Goal: Transaction & Acquisition: Purchase product/service

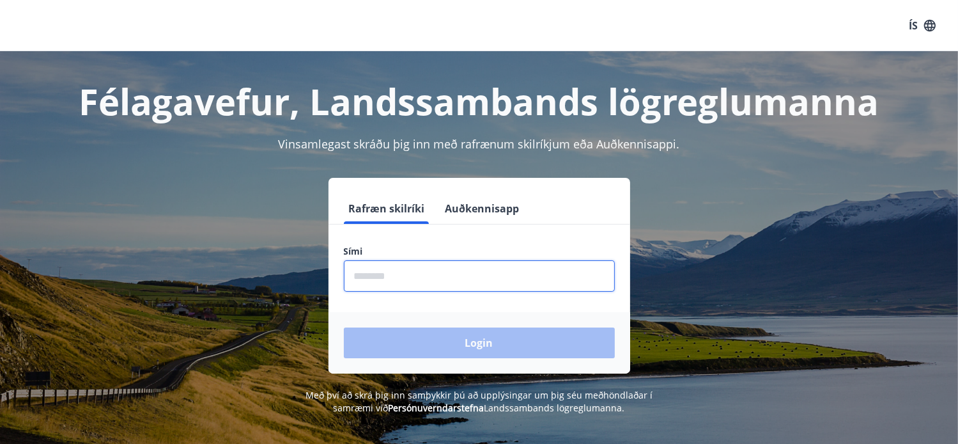
click at [394, 268] on input "phone" at bounding box center [479, 275] width 271 height 31
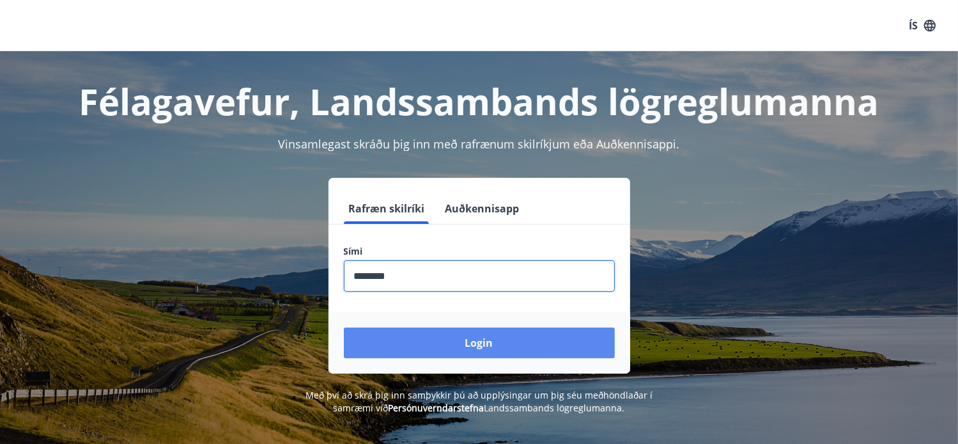
type input "********"
click at [450, 341] on button "Login" at bounding box center [479, 342] width 271 height 31
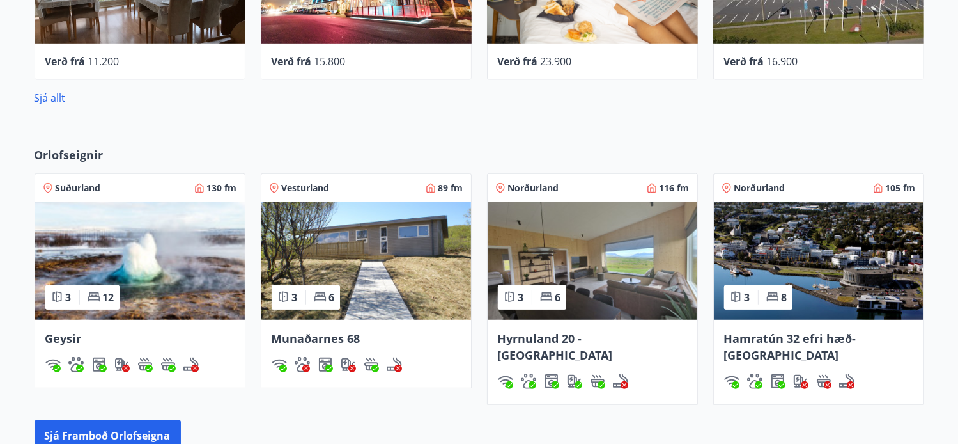
scroll to position [829, 0]
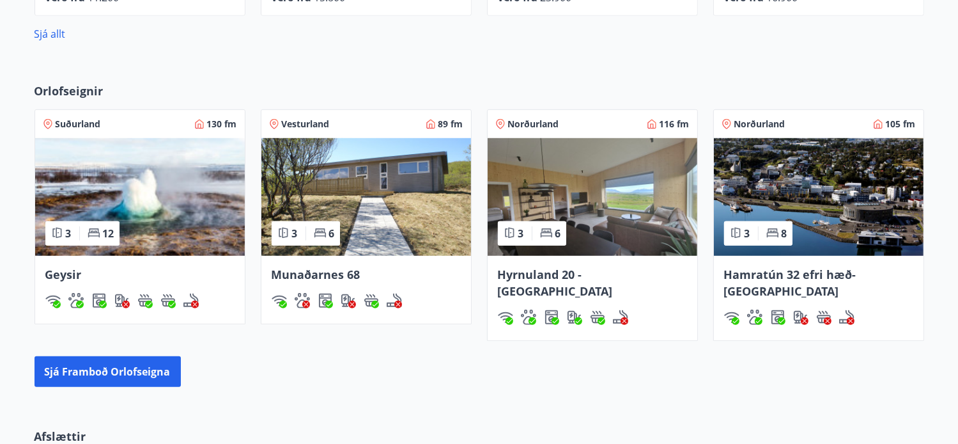
click at [541, 128] on span "Norðurland" at bounding box center [533, 124] width 51 height 13
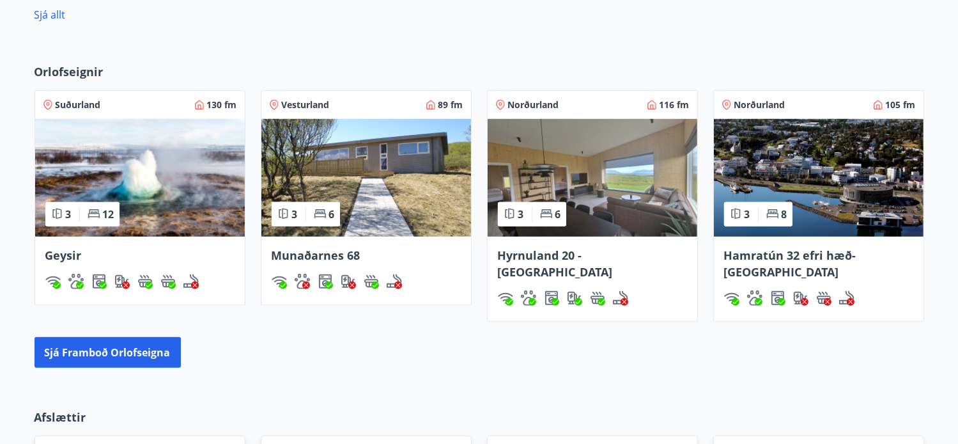
scroll to position [912, 0]
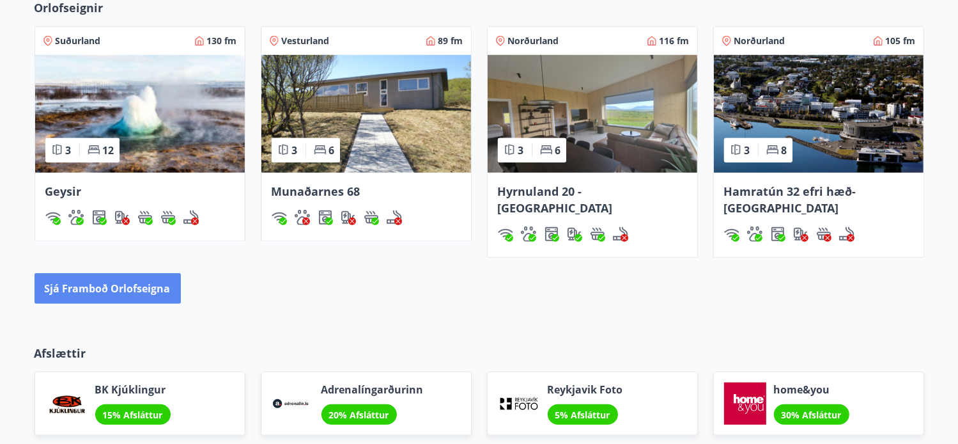
click at [111, 275] on button "Sjá framboð orlofseigna" at bounding box center [108, 288] width 146 height 31
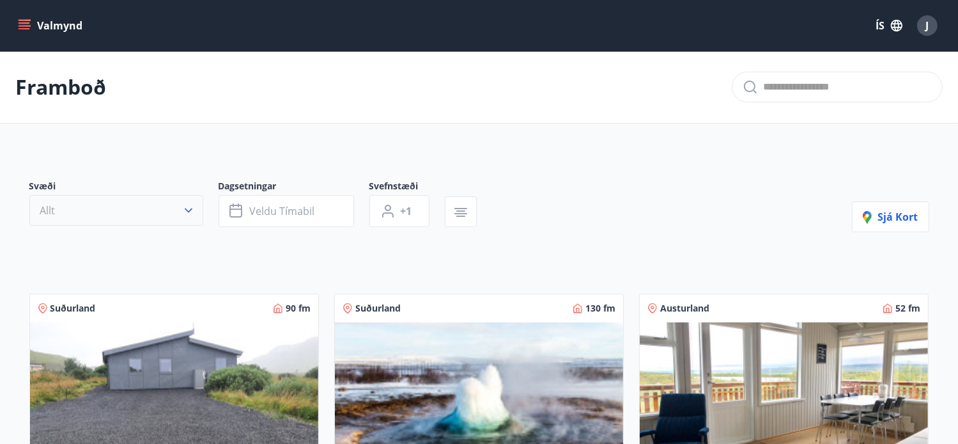
click at [183, 212] on icon "button" at bounding box center [188, 210] width 13 height 13
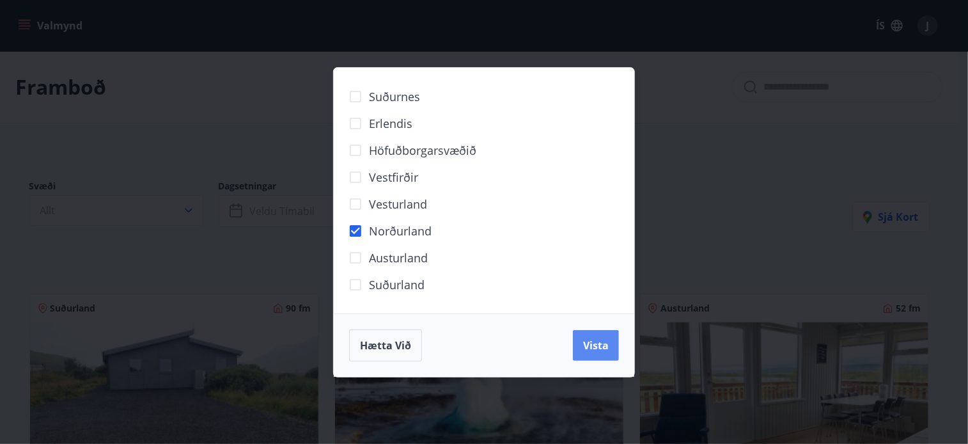
click at [592, 348] on span "Vista" at bounding box center [596, 345] width 26 height 14
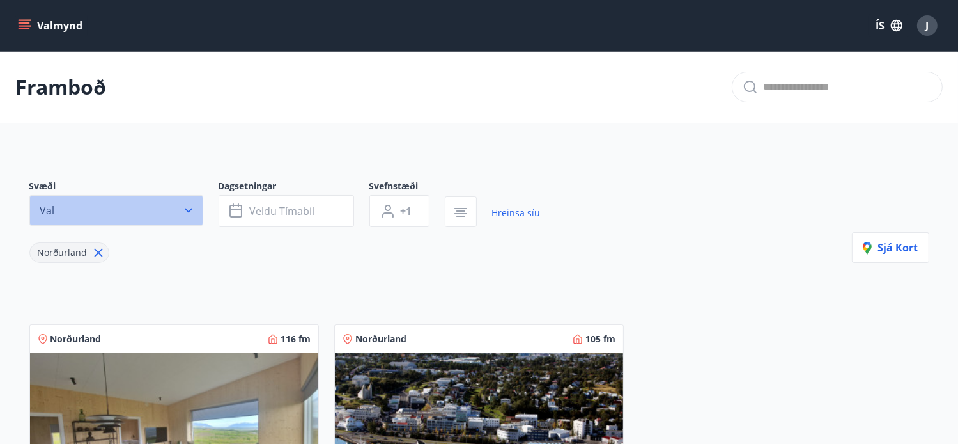
click at [190, 209] on icon "button" at bounding box center [189, 210] width 8 height 4
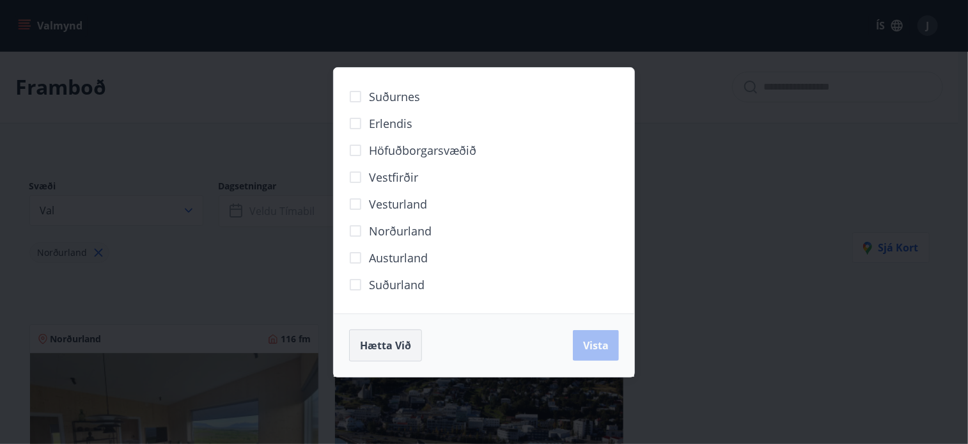
click at [398, 344] on span "Hætta við" at bounding box center [385, 345] width 51 height 14
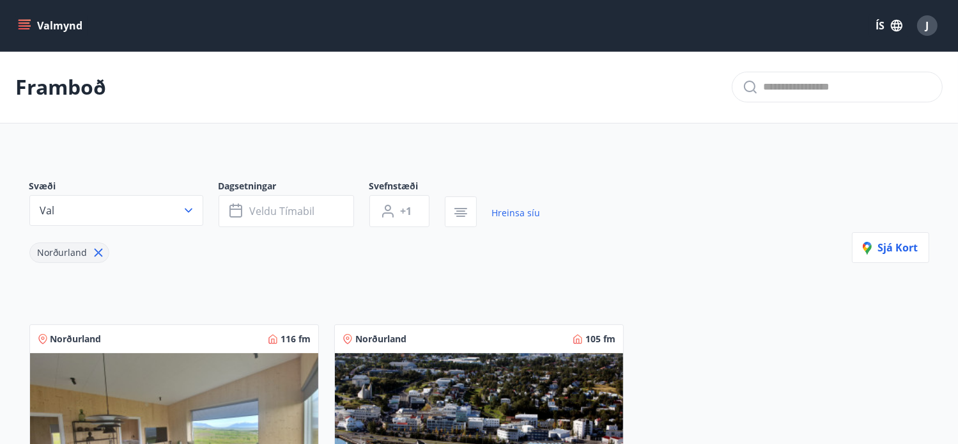
click at [19, 24] on icon "menu" at bounding box center [24, 25] width 13 height 13
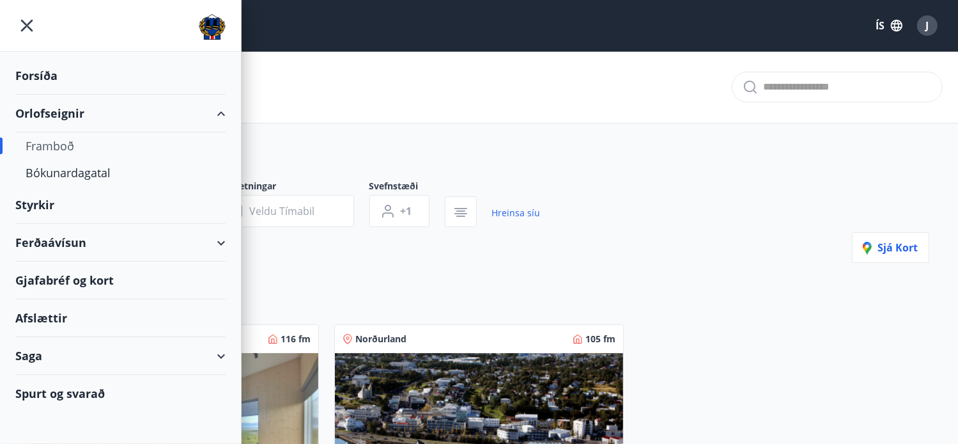
click at [49, 245] on div "Ferðaávísun" at bounding box center [120, 243] width 210 height 38
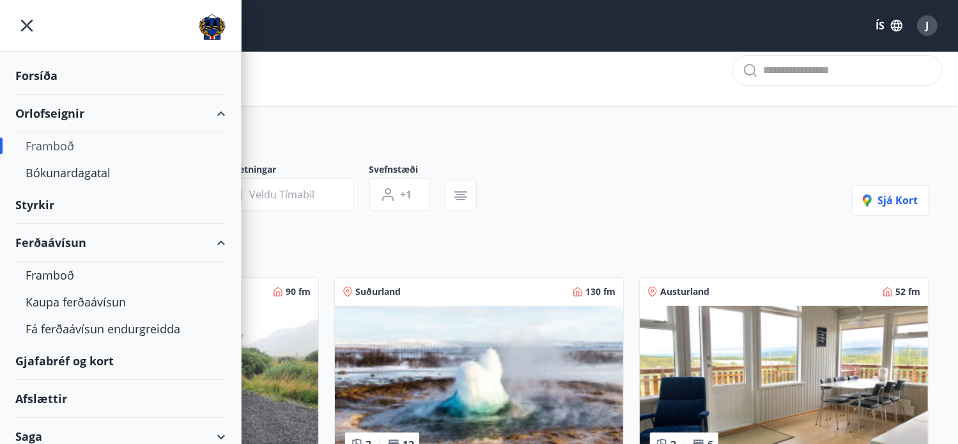
scroll to position [64, 0]
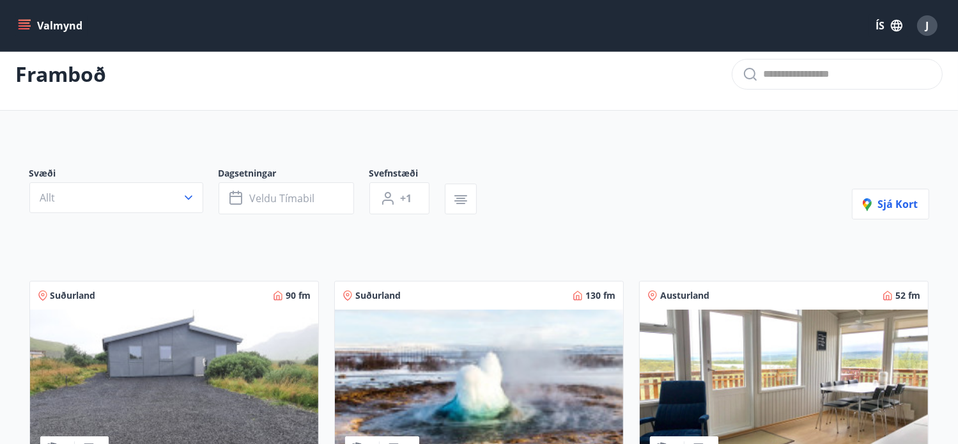
scroll to position [0, 0]
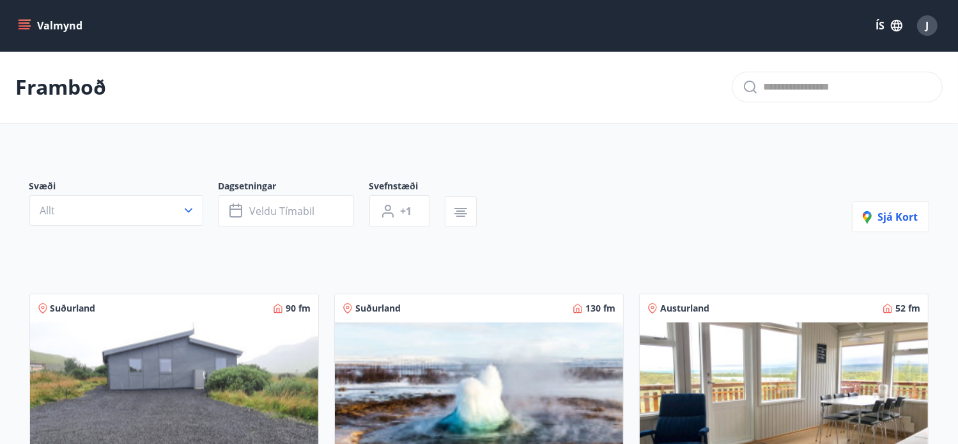
click at [20, 28] on icon "menu" at bounding box center [25, 28] width 12 height 1
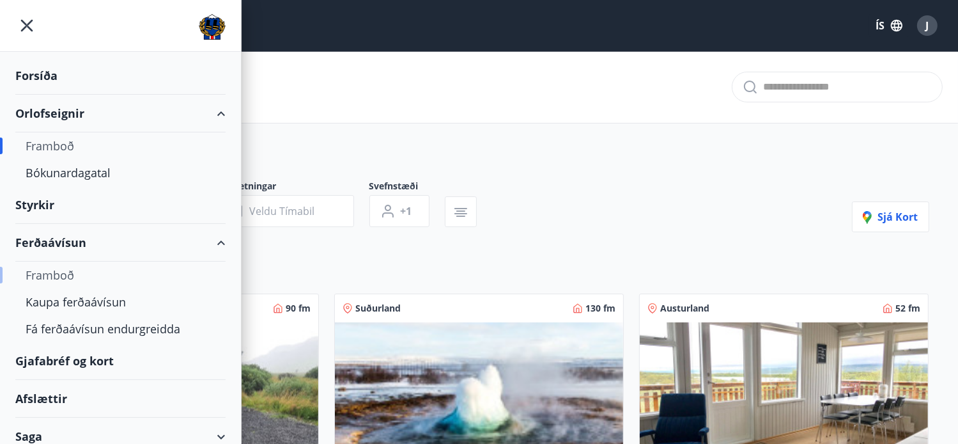
click at [42, 272] on div "Framboð" at bounding box center [121, 274] width 190 height 27
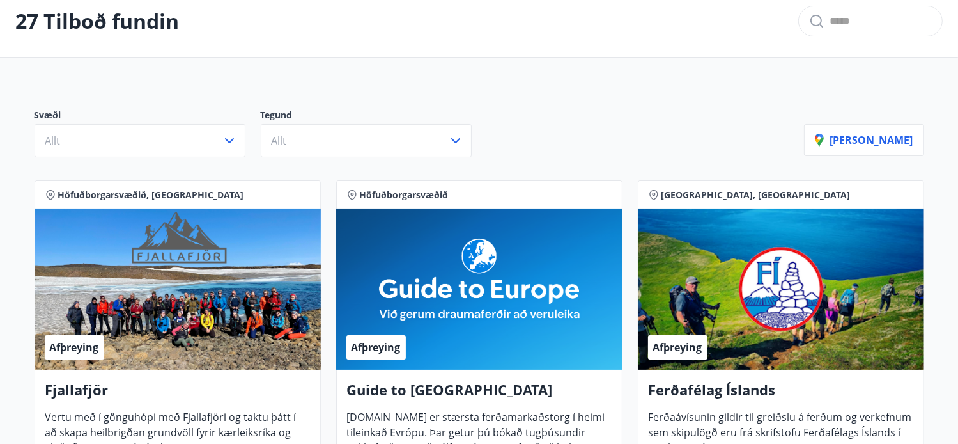
scroll to position [128, 0]
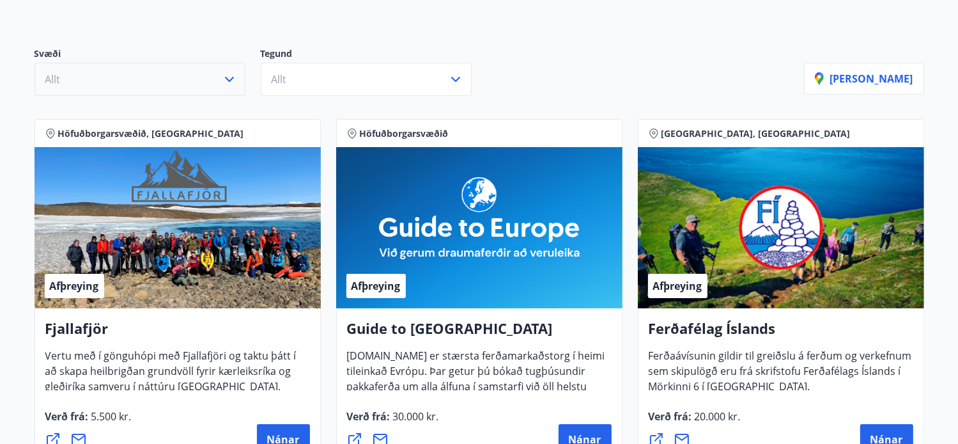
click at [231, 76] on icon "button" at bounding box center [229, 79] width 15 height 15
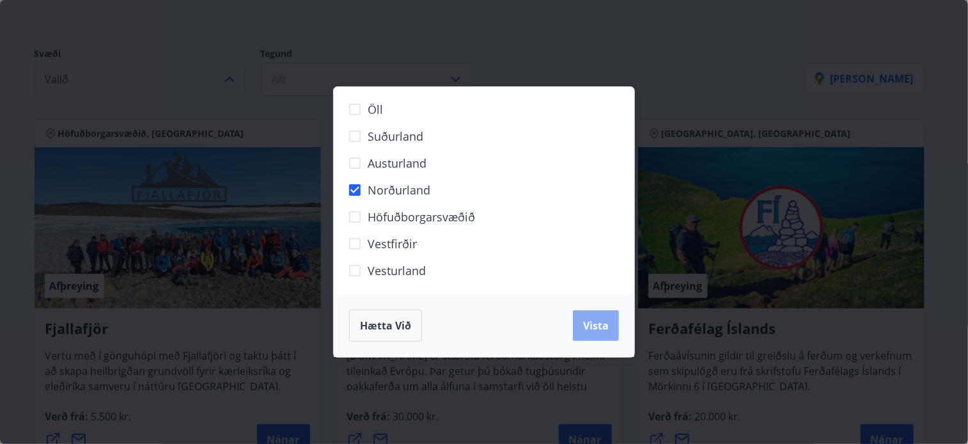
click at [591, 333] on button "Vista" at bounding box center [596, 325] width 46 height 31
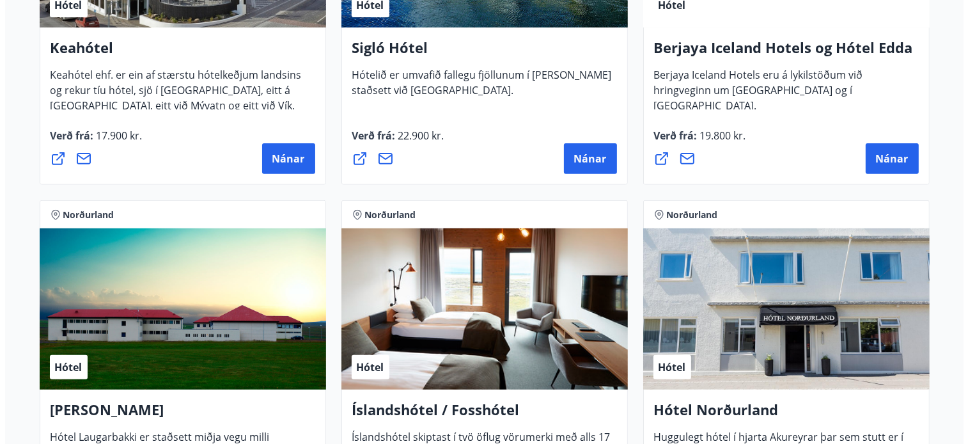
scroll to position [329, 0]
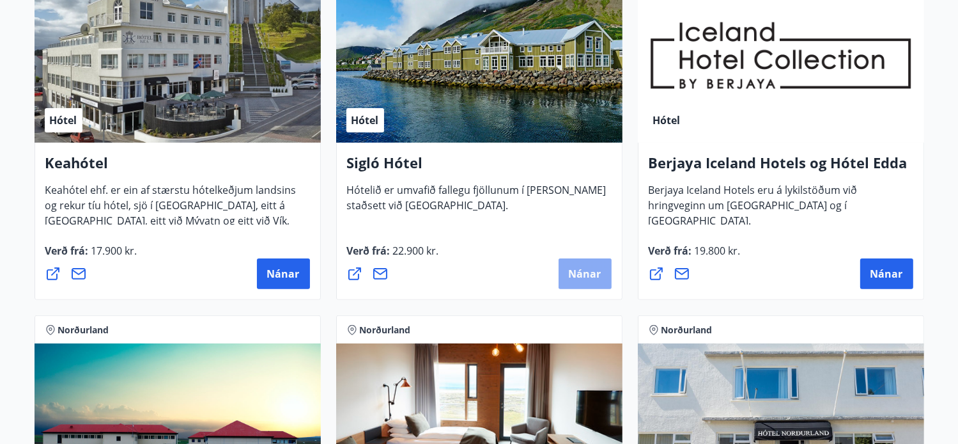
click at [582, 272] on span "Nánar" at bounding box center [585, 274] width 33 height 14
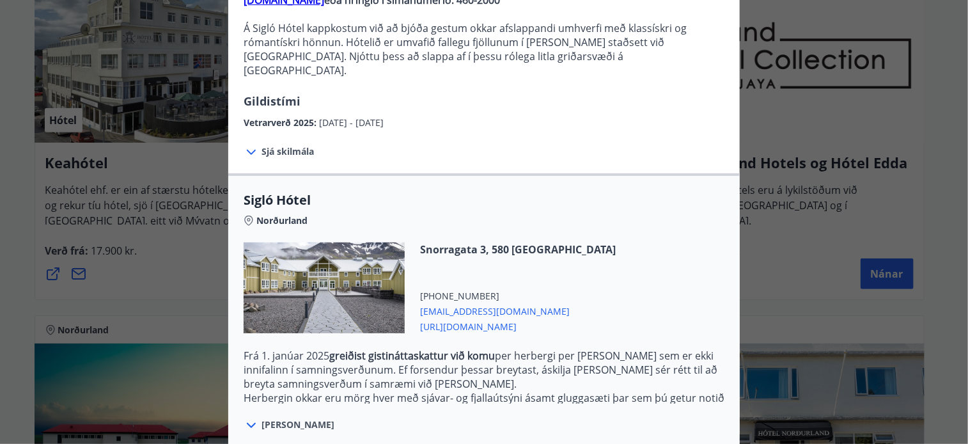
scroll to position [58, 0]
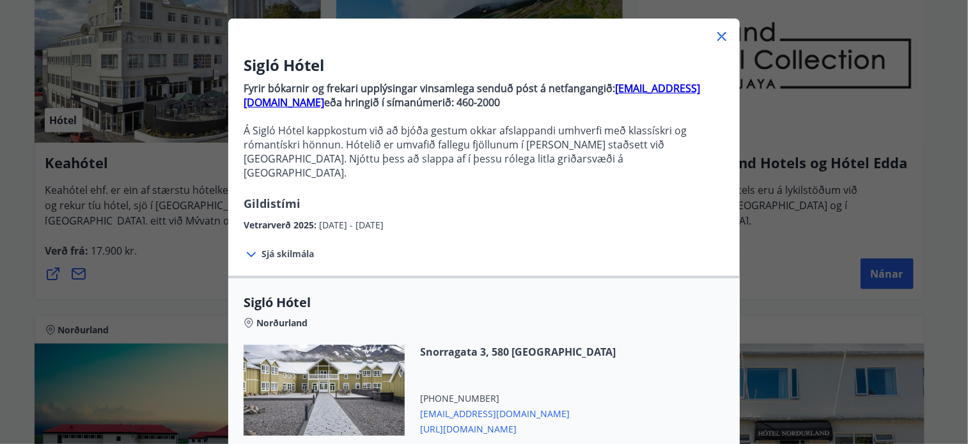
click at [714, 40] on icon at bounding box center [721, 36] width 15 height 15
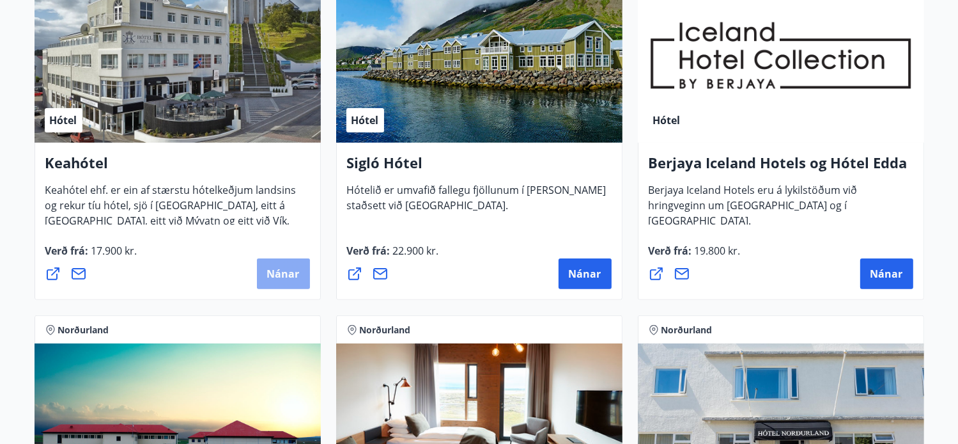
click at [270, 277] on span "Nánar" at bounding box center [283, 274] width 33 height 14
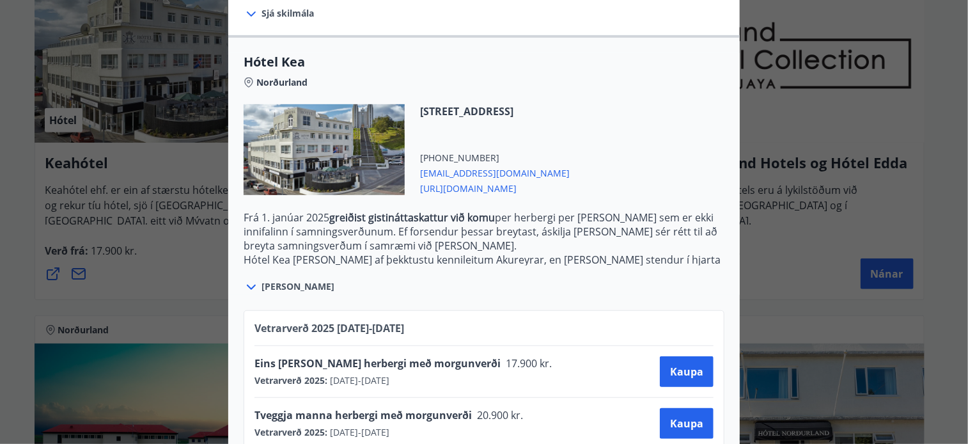
scroll to position [300, 0]
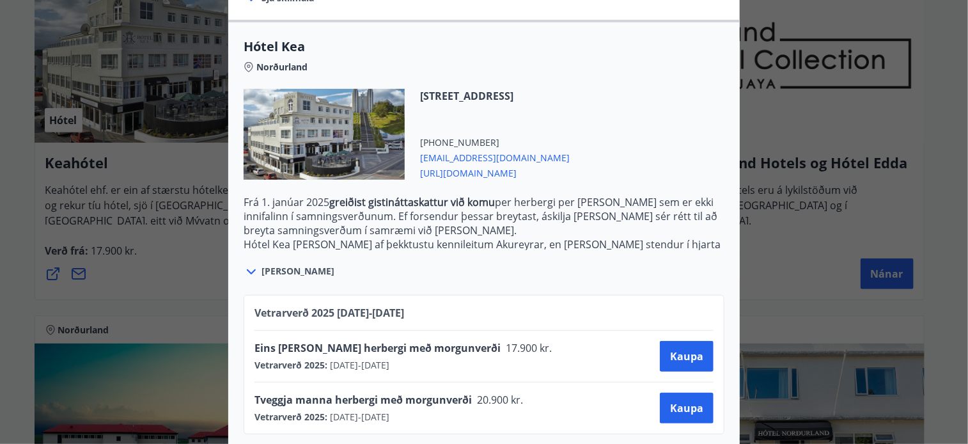
click at [799, 267] on div "Keahótel Fyrir bókanir og frekari upplýsingar vinsamlegast sendið póst á netfan…" at bounding box center [484, 222] width 968 height 444
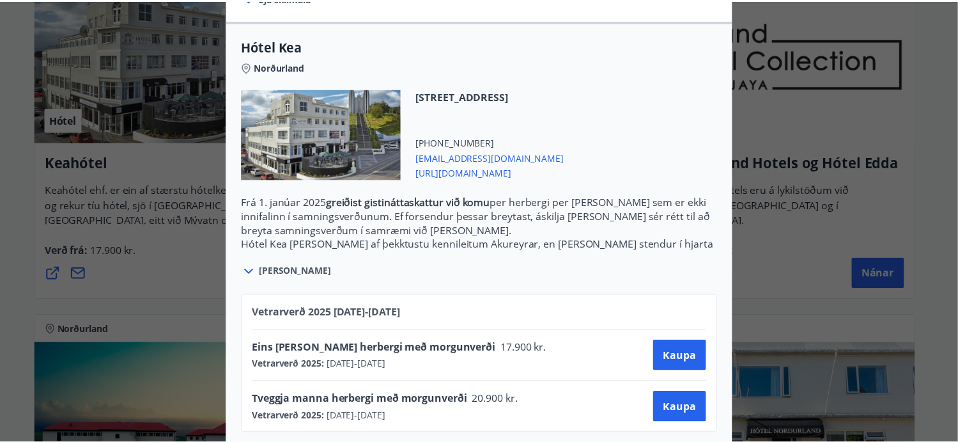
scroll to position [0, 0]
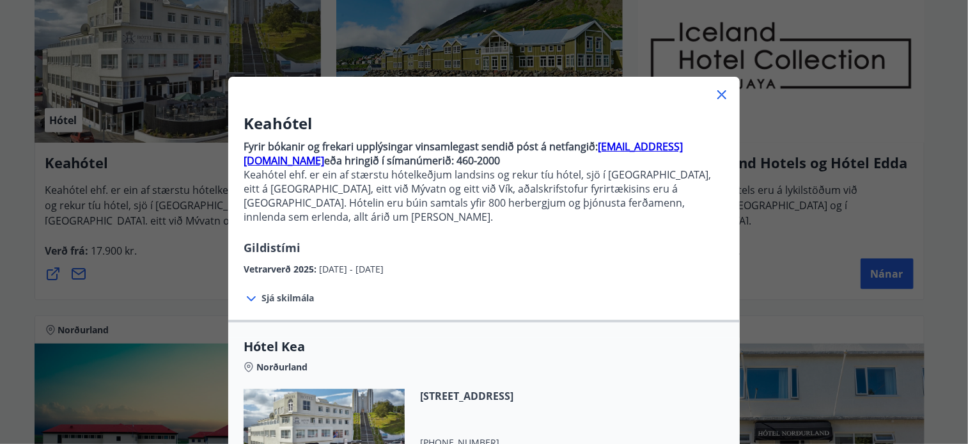
click at [720, 96] on icon at bounding box center [721, 94] width 15 height 15
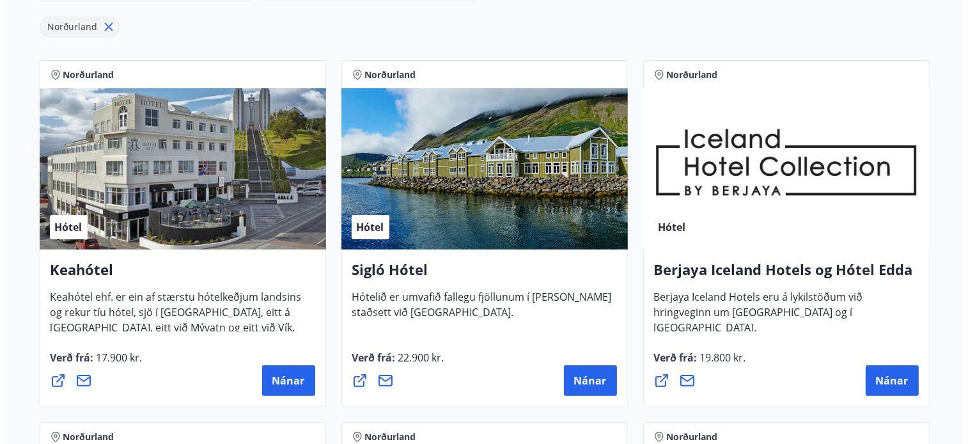
scroll to position [201, 0]
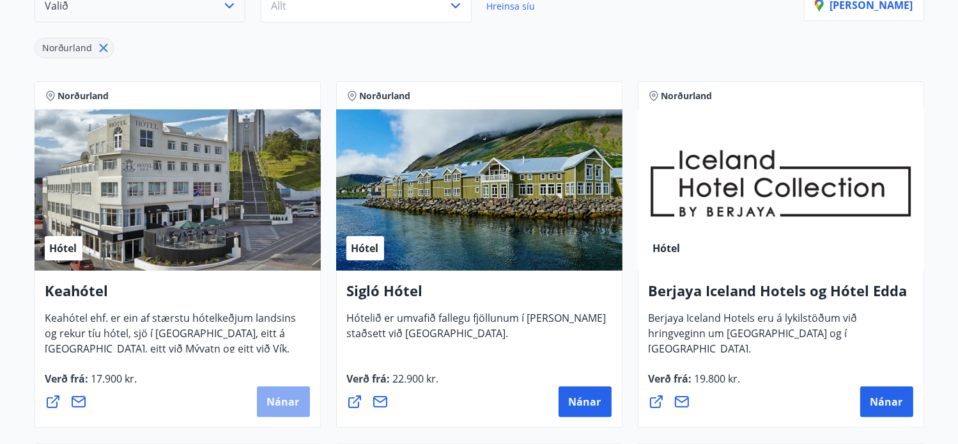
click at [290, 397] on span "Nánar" at bounding box center [283, 401] width 33 height 14
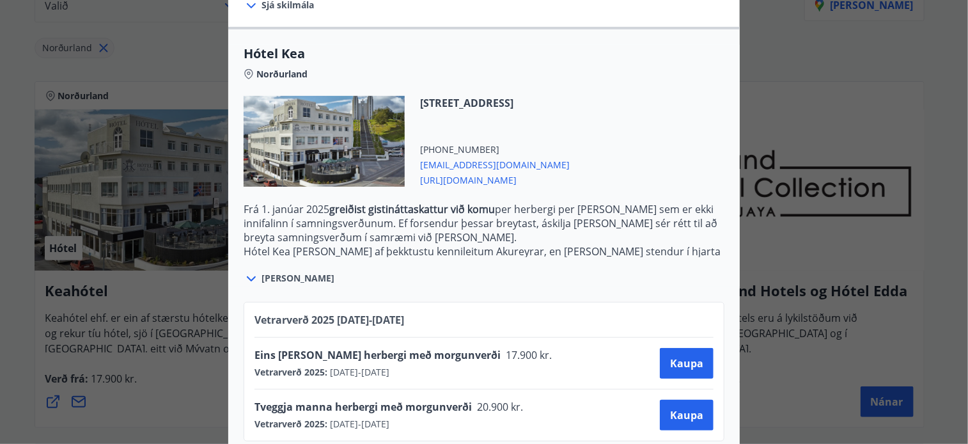
scroll to position [300, 0]
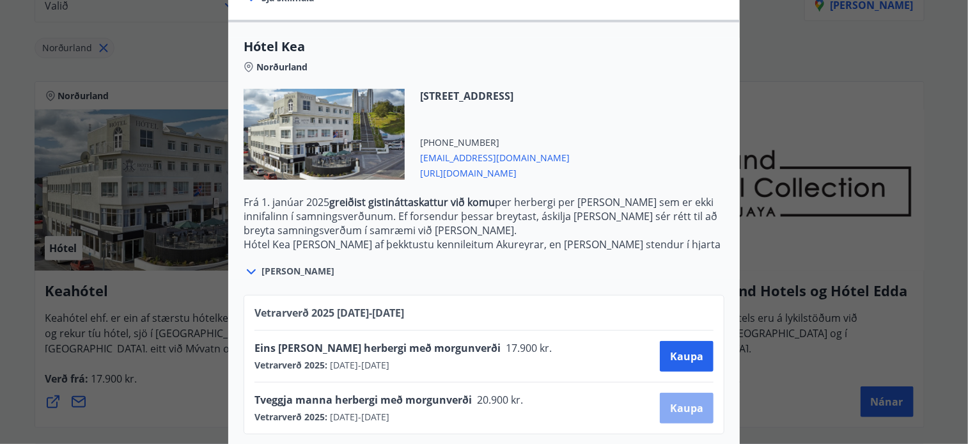
click at [692, 401] on span "Kaupa" at bounding box center [686, 408] width 33 height 14
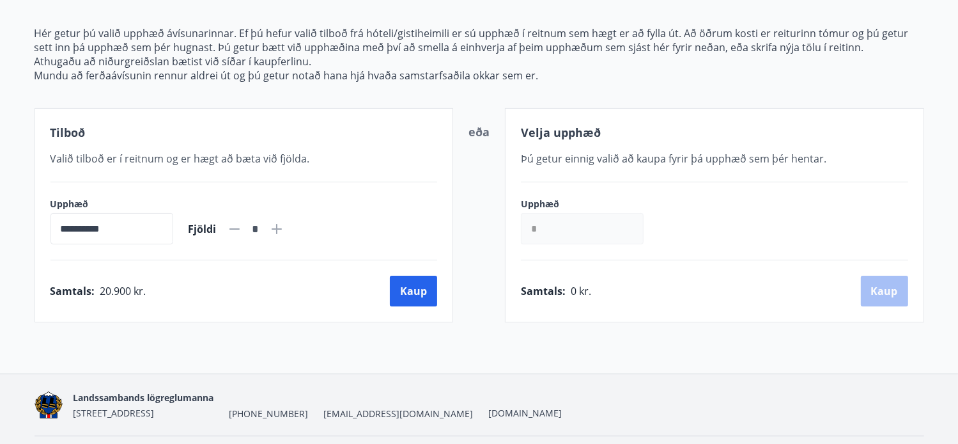
scroll to position [123, 0]
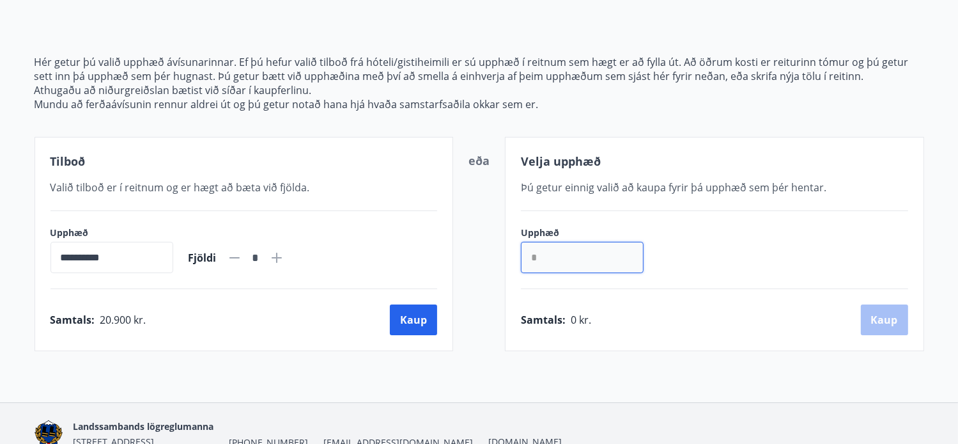
click at [566, 256] on input "*" at bounding box center [582, 257] width 123 height 31
click at [552, 256] on input "*" at bounding box center [582, 257] width 123 height 31
type input "******"
click at [879, 314] on button "Kaup" at bounding box center [884, 319] width 47 height 31
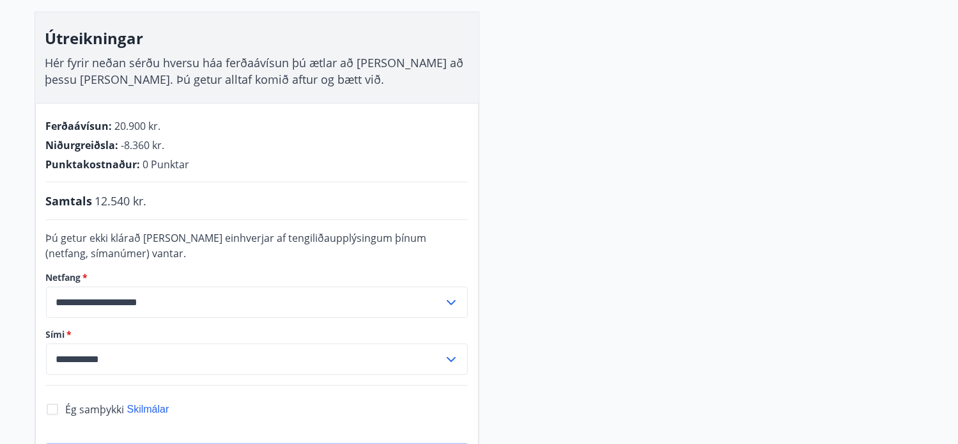
scroll to position [187, 0]
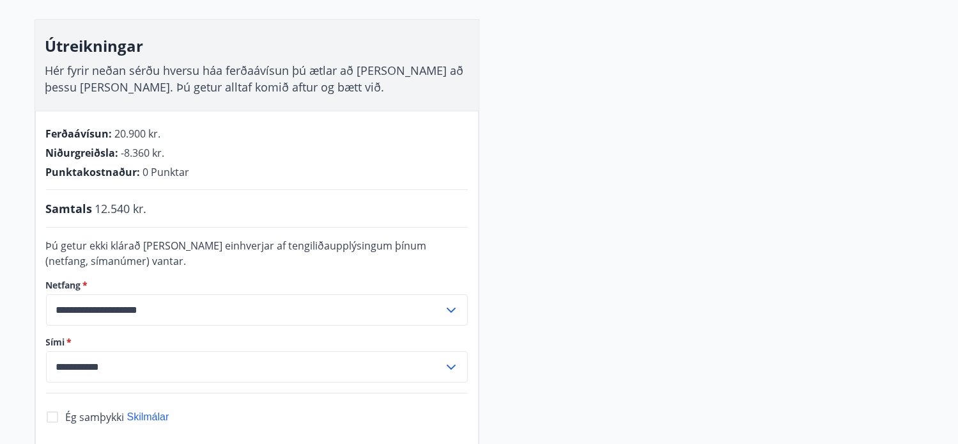
scroll to position [123, 0]
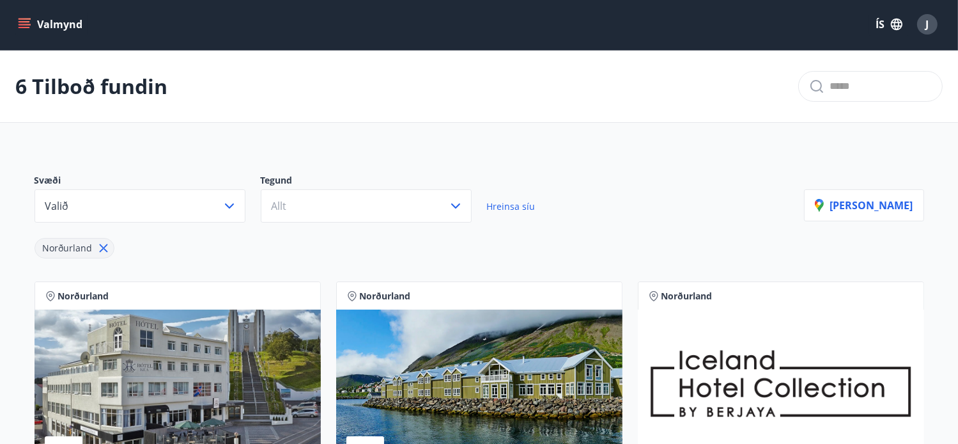
scroll to position [123, 0]
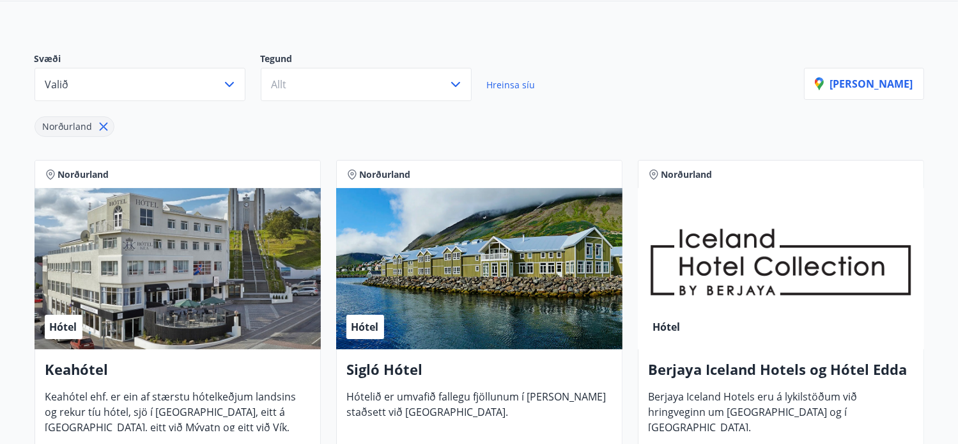
click at [465, 284] on div "Hótel" at bounding box center [479, 268] width 286 height 161
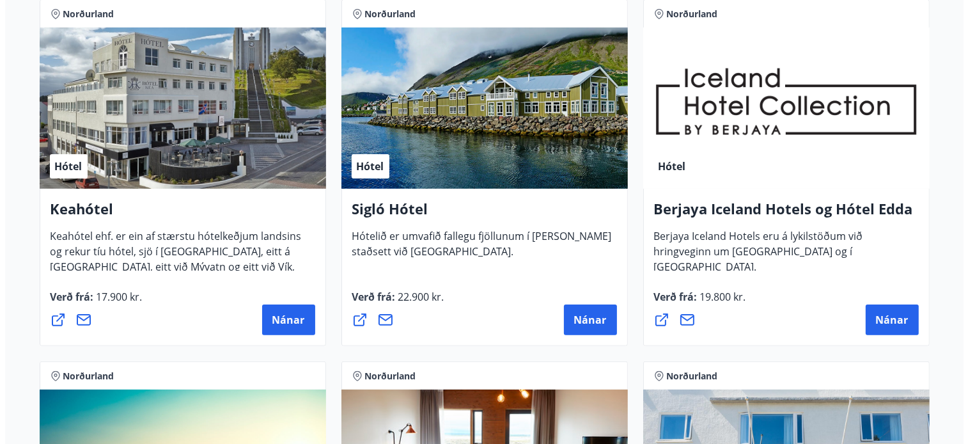
scroll to position [314, 0]
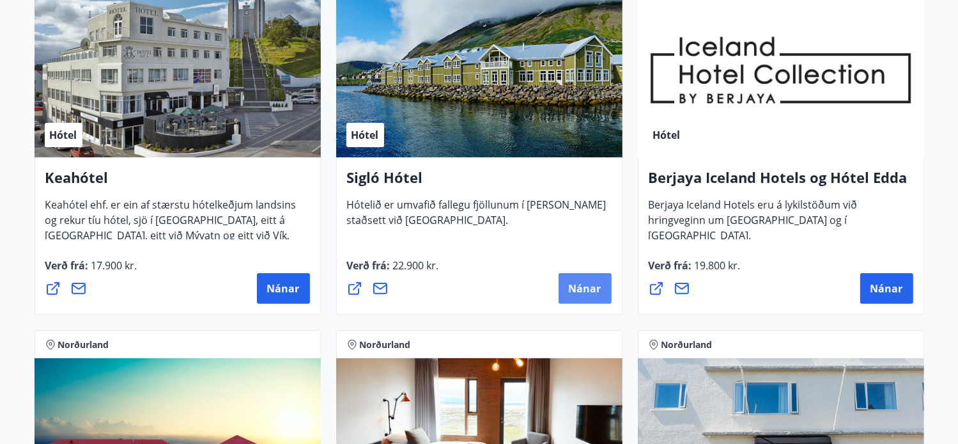
click at [578, 291] on span "Nánar" at bounding box center [585, 288] width 33 height 14
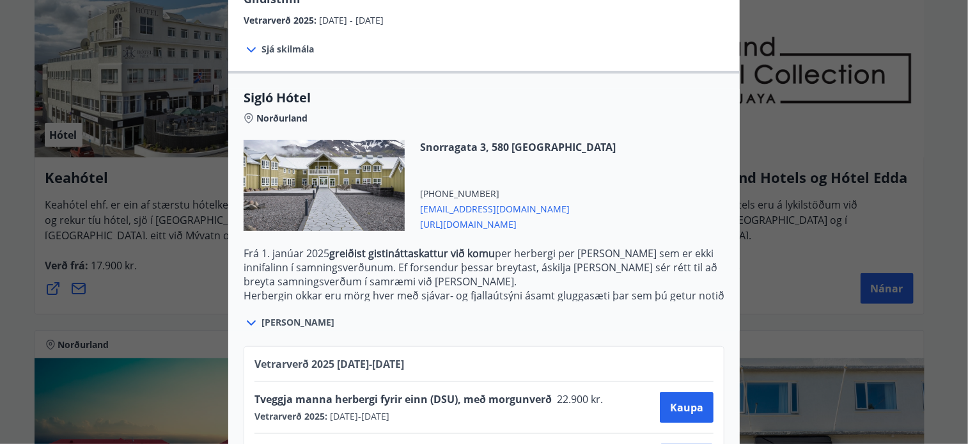
scroll to position [314, 0]
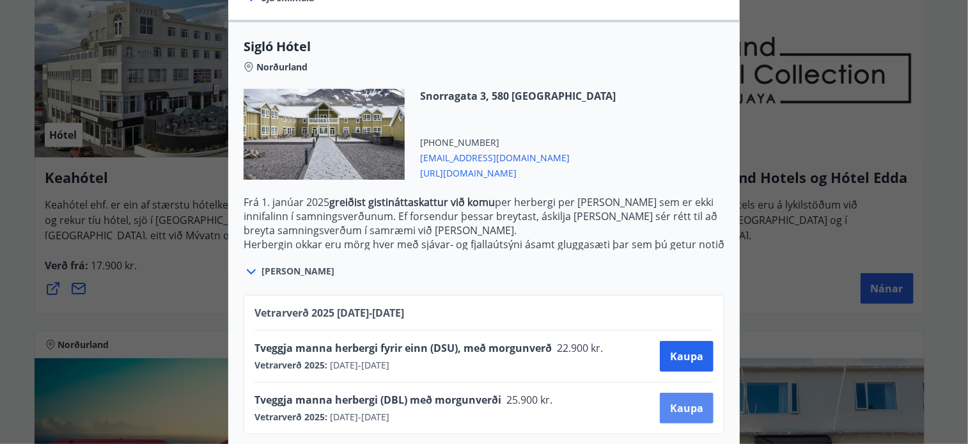
click at [681, 401] on span "Kaupa" at bounding box center [686, 408] width 33 height 14
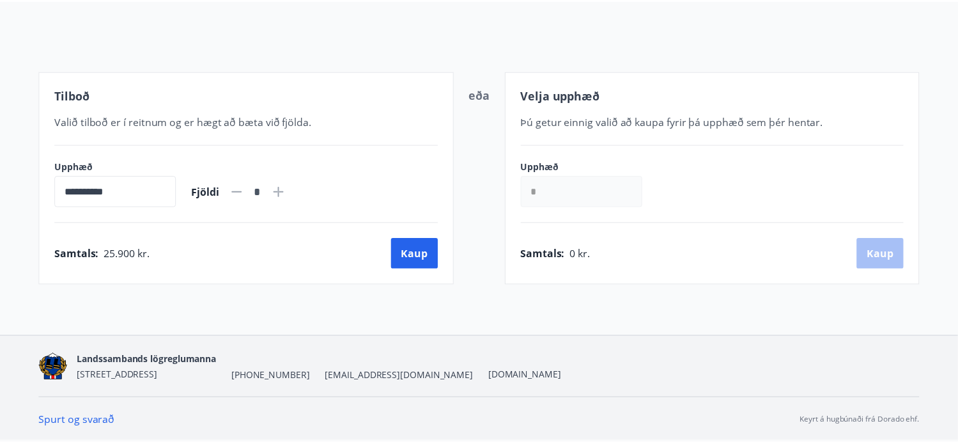
scroll to position [130, 0]
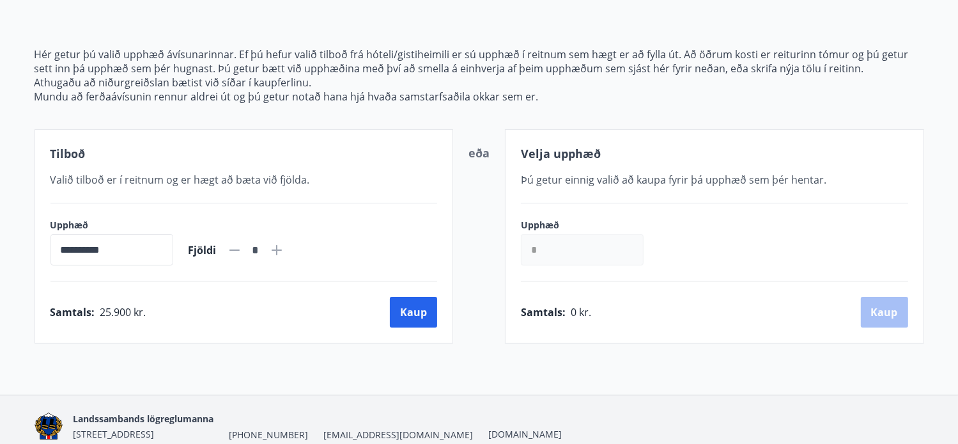
click at [555, 251] on input "*" at bounding box center [582, 249] width 123 height 31
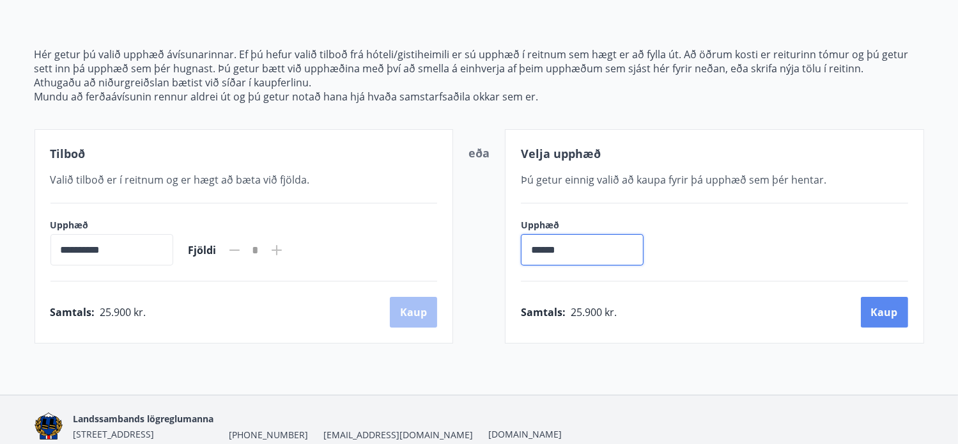
type input "******"
click at [889, 311] on button "Kaup" at bounding box center [884, 312] width 47 height 31
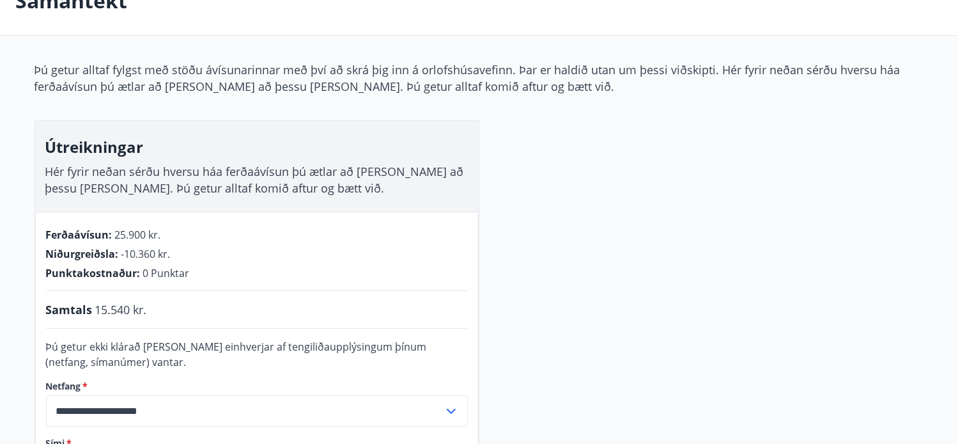
scroll to position [83, 0]
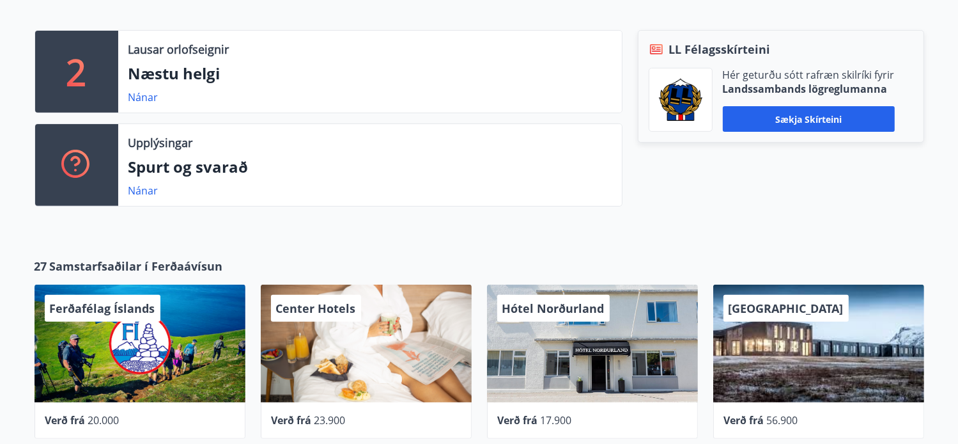
scroll to position [575, 0]
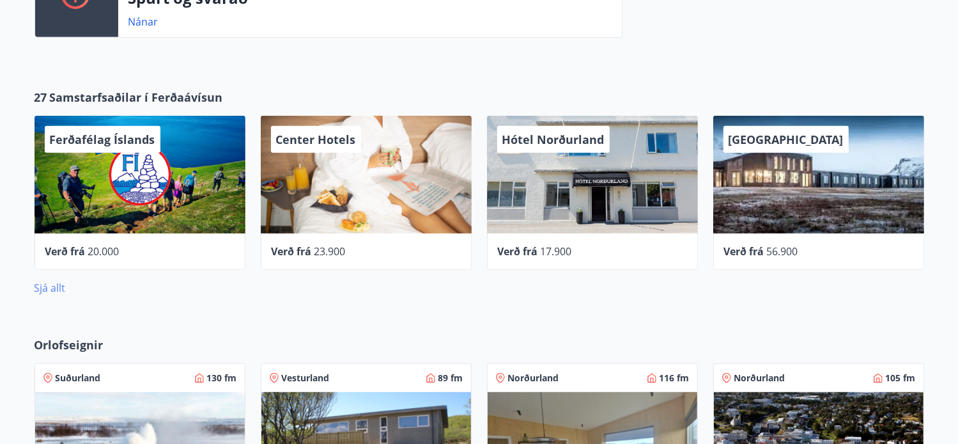
click at [50, 287] on link "Sjá allt" at bounding box center [50, 288] width 31 height 14
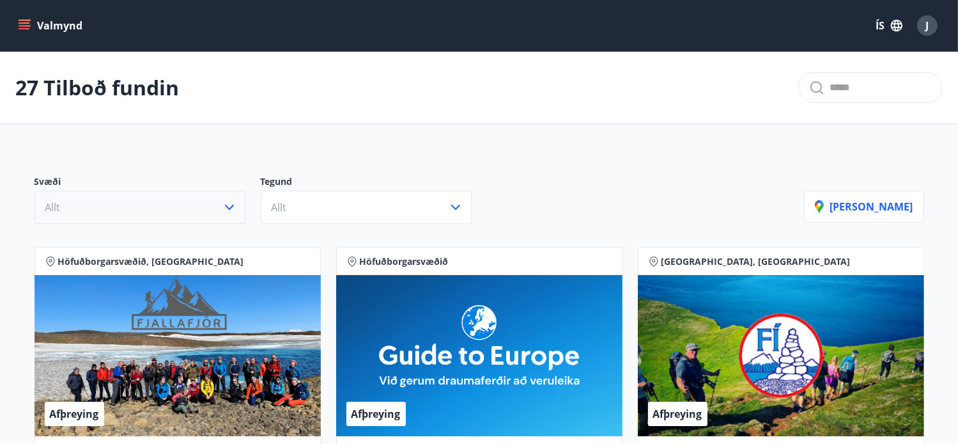
click at [226, 208] on icon "button" at bounding box center [229, 206] width 15 height 15
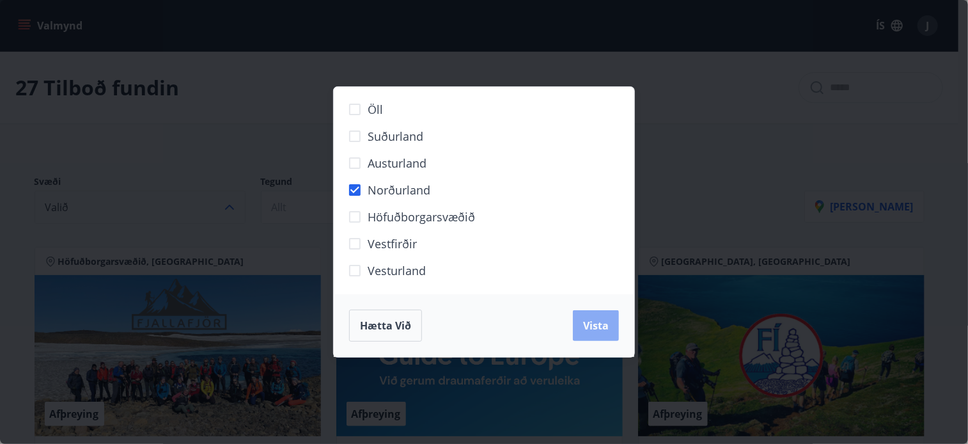
click at [591, 323] on span "Vista" at bounding box center [596, 325] width 26 height 14
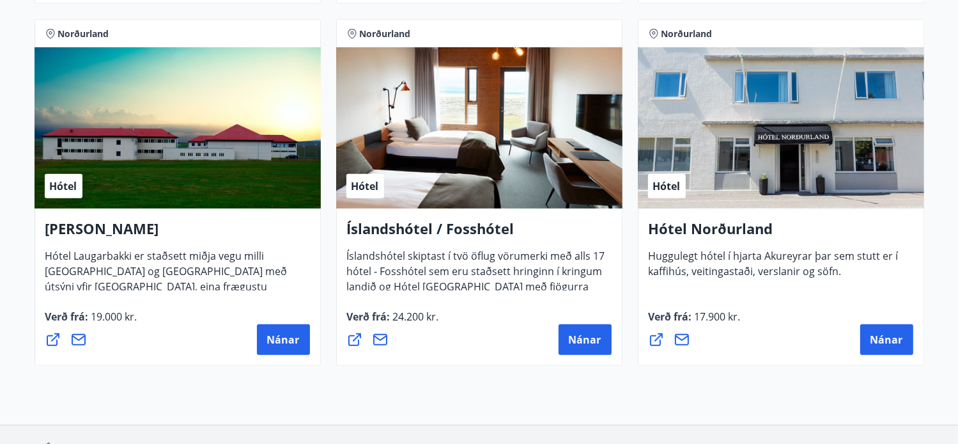
scroll to position [639, 0]
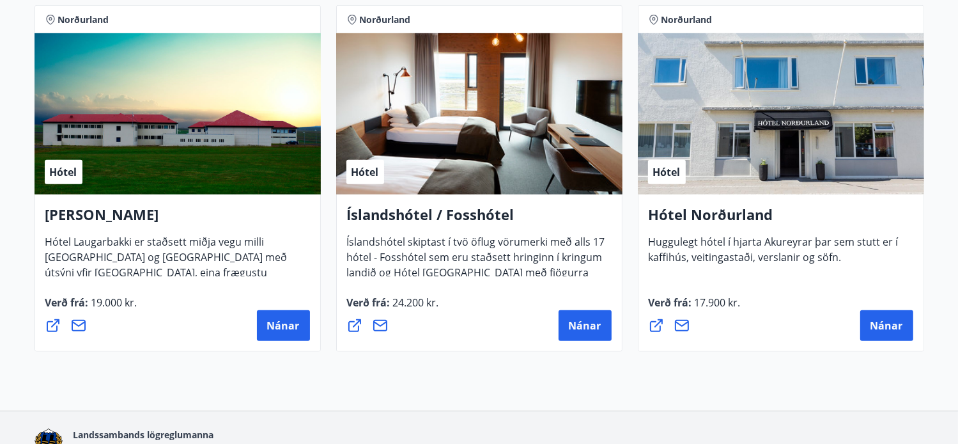
click at [799, 151] on div "Hótel" at bounding box center [781, 113] width 286 height 161
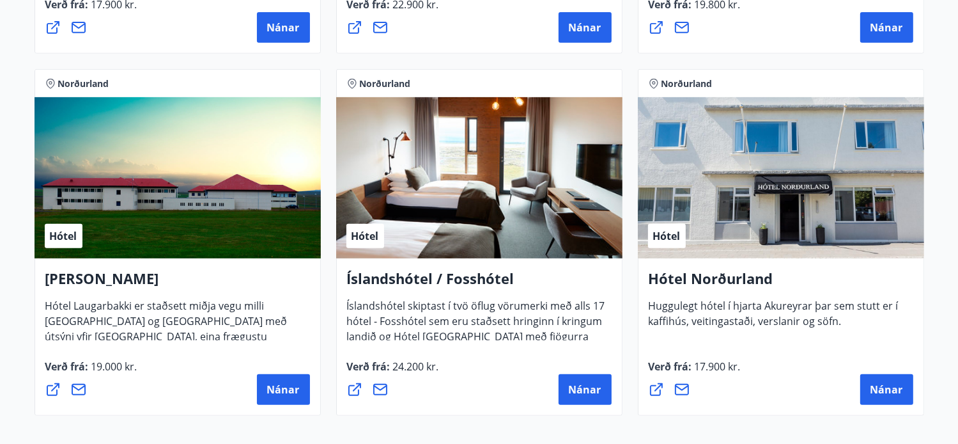
click at [756, 157] on div "Hótel" at bounding box center [781, 177] width 286 height 161
click at [851, 145] on div "Hótel" at bounding box center [781, 177] width 286 height 161
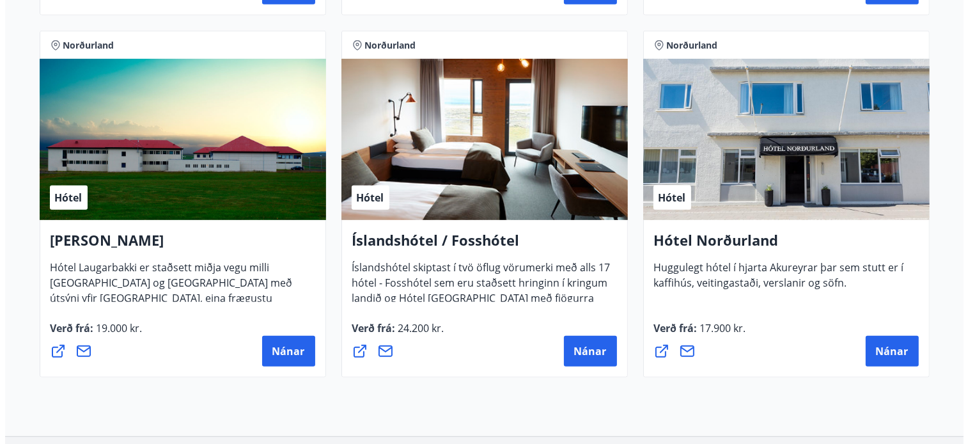
scroll to position [639, 0]
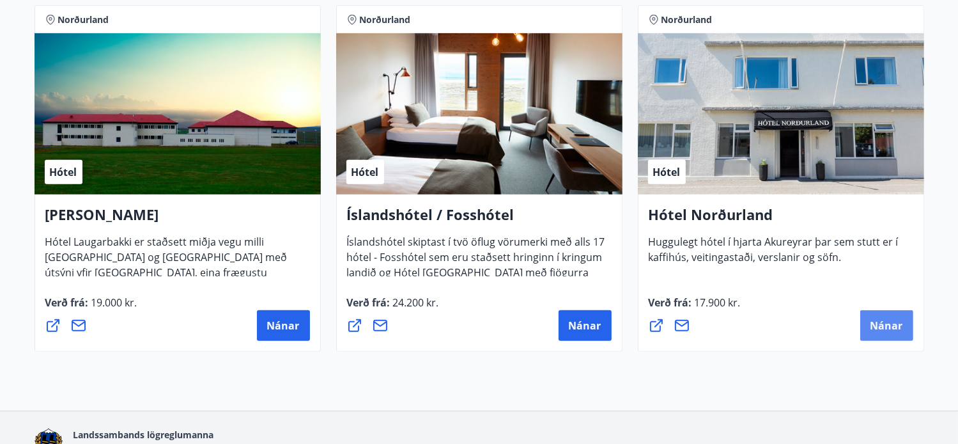
click at [880, 323] on span "Nánar" at bounding box center [887, 325] width 33 height 14
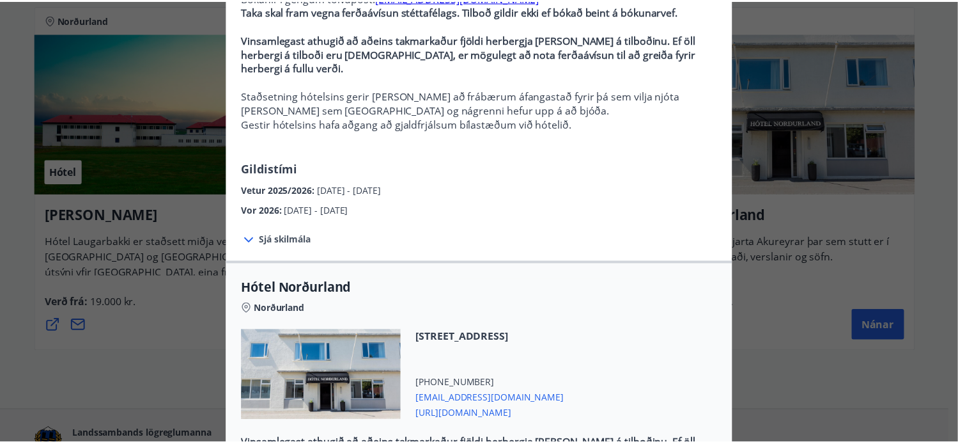
scroll to position [0, 0]
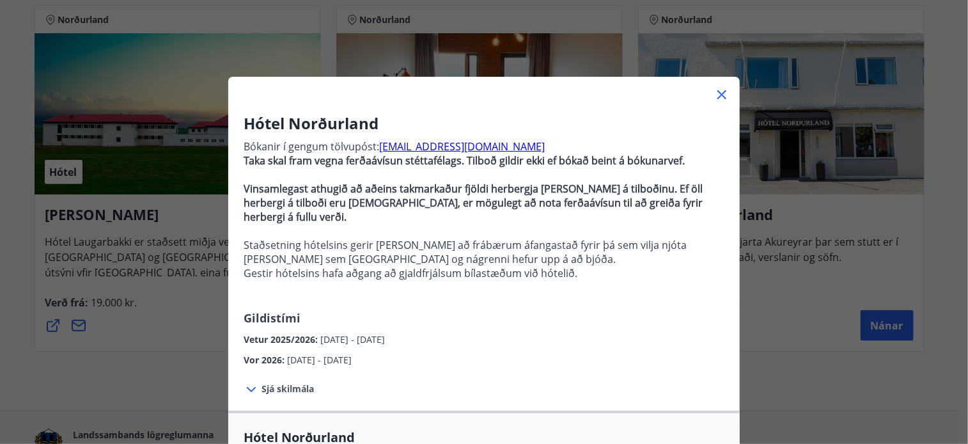
click at [721, 95] on icon at bounding box center [722, 95] width 2 height 2
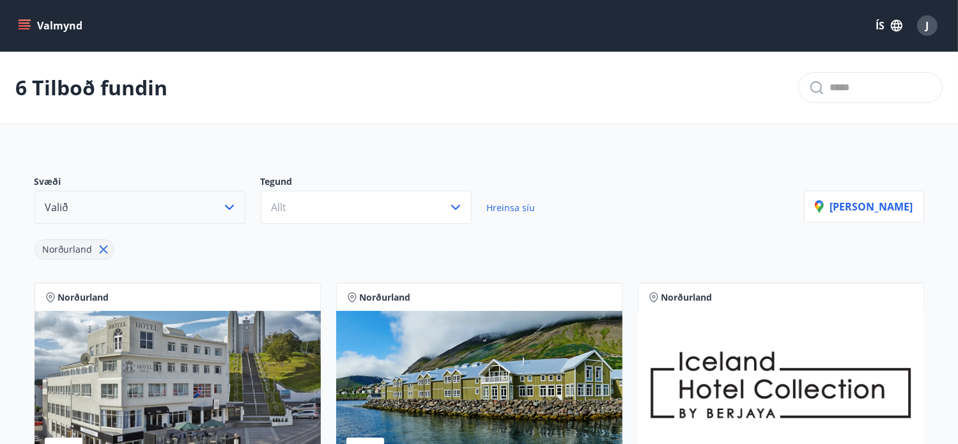
click at [99, 252] on icon at bounding box center [103, 249] width 8 height 8
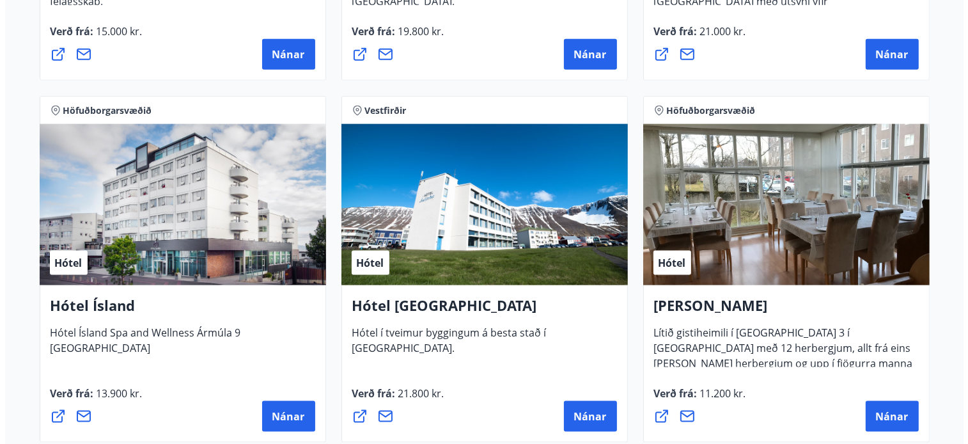
scroll to position [1662, 0]
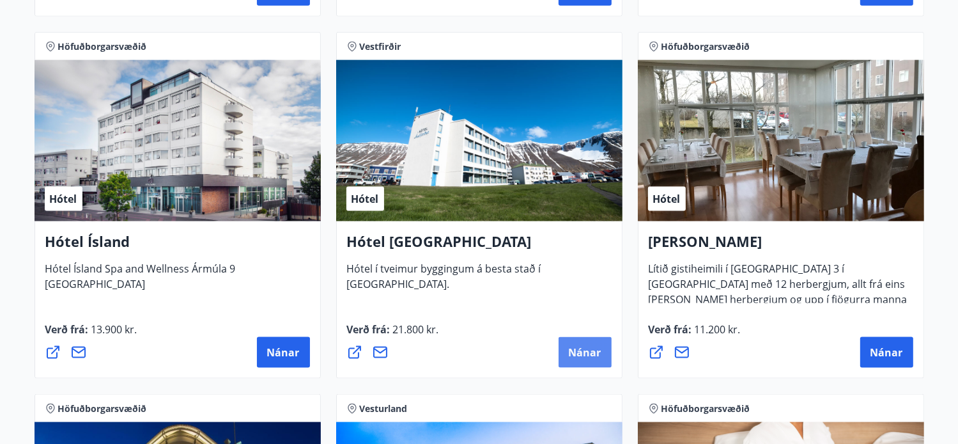
click at [585, 355] on span "Nánar" at bounding box center [585, 352] width 33 height 14
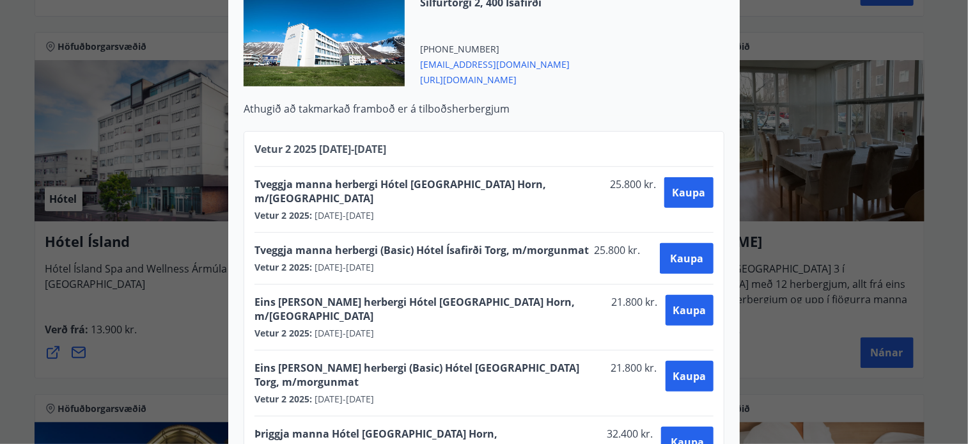
scroll to position [383, 0]
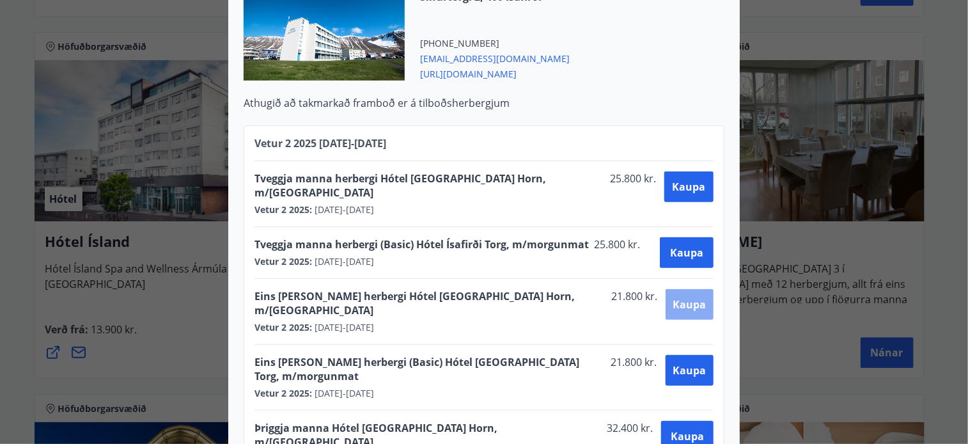
click at [677, 297] on span "Kaupa" at bounding box center [689, 304] width 33 height 14
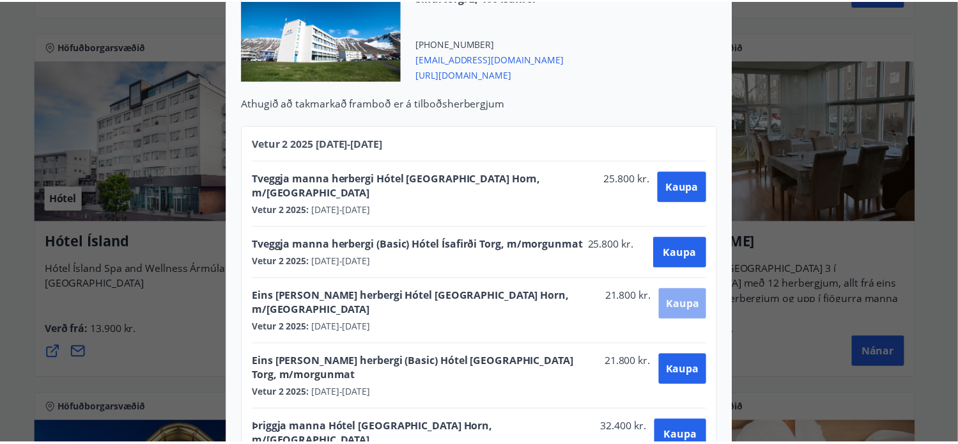
scroll to position [130, 0]
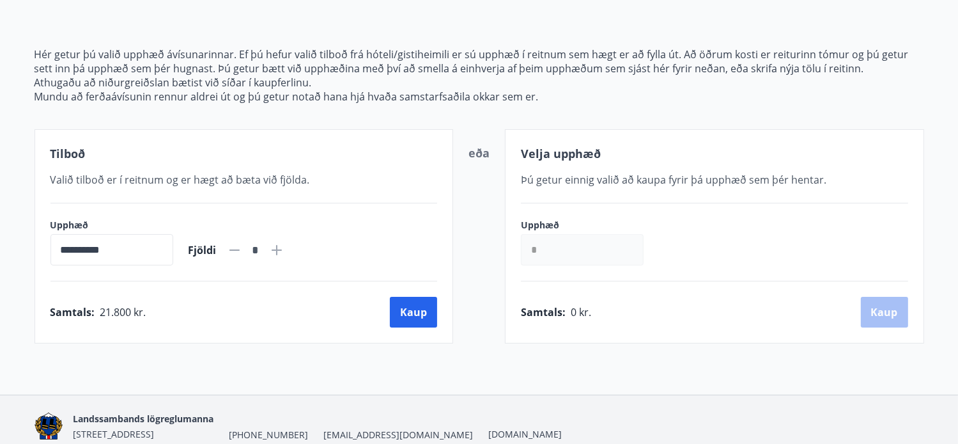
click at [621, 252] on input "*" at bounding box center [582, 249] width 123 height 31
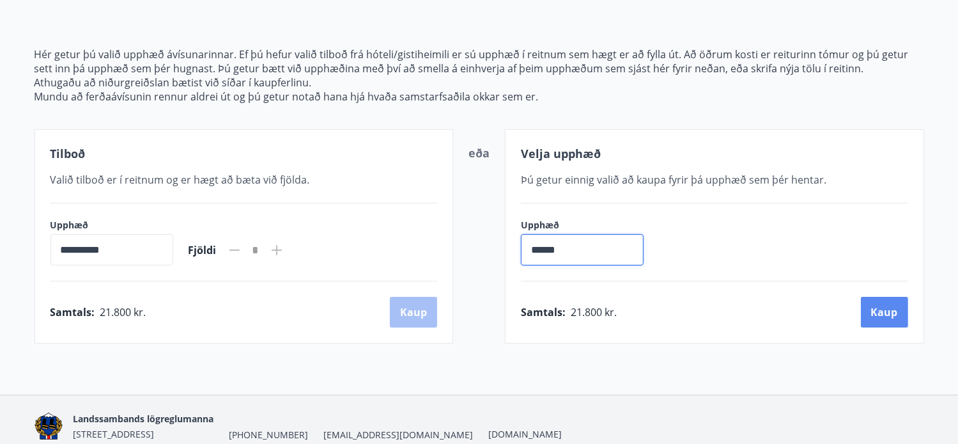
type input "******"
click at [881, 318] on button "Kaup" at bounding box center [884, 312] width 47 height 31
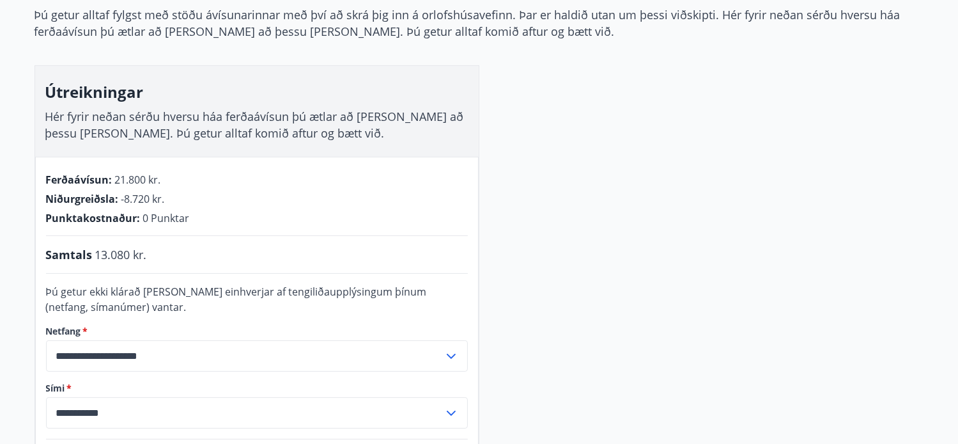
scroll to position [130, 0]
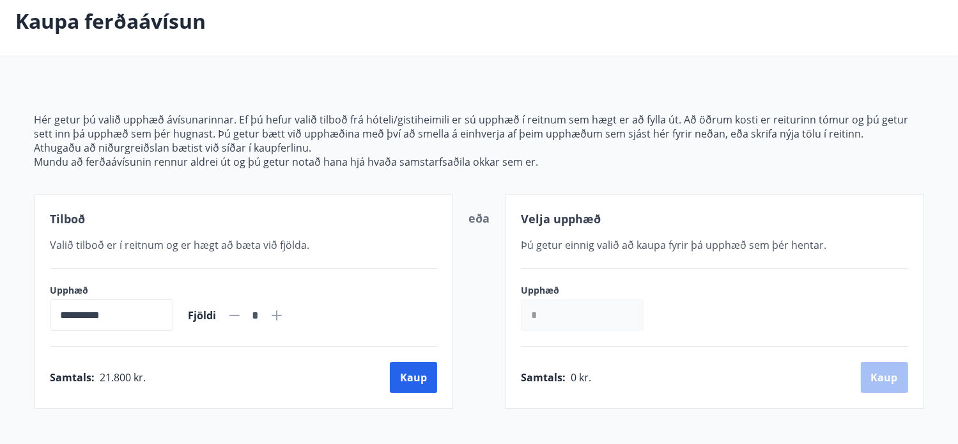
scroll to position [59, 0]
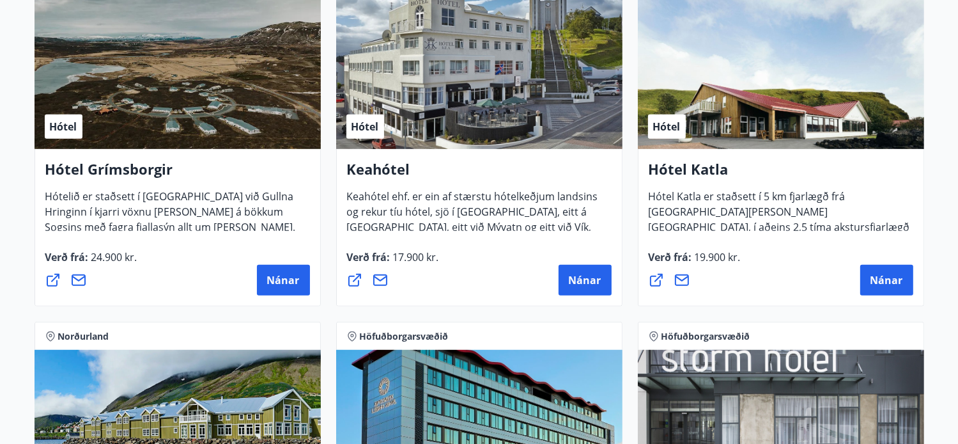
scroll to position [634, 0]
